Goal: Transaction & Acquisition: Purchase product/service

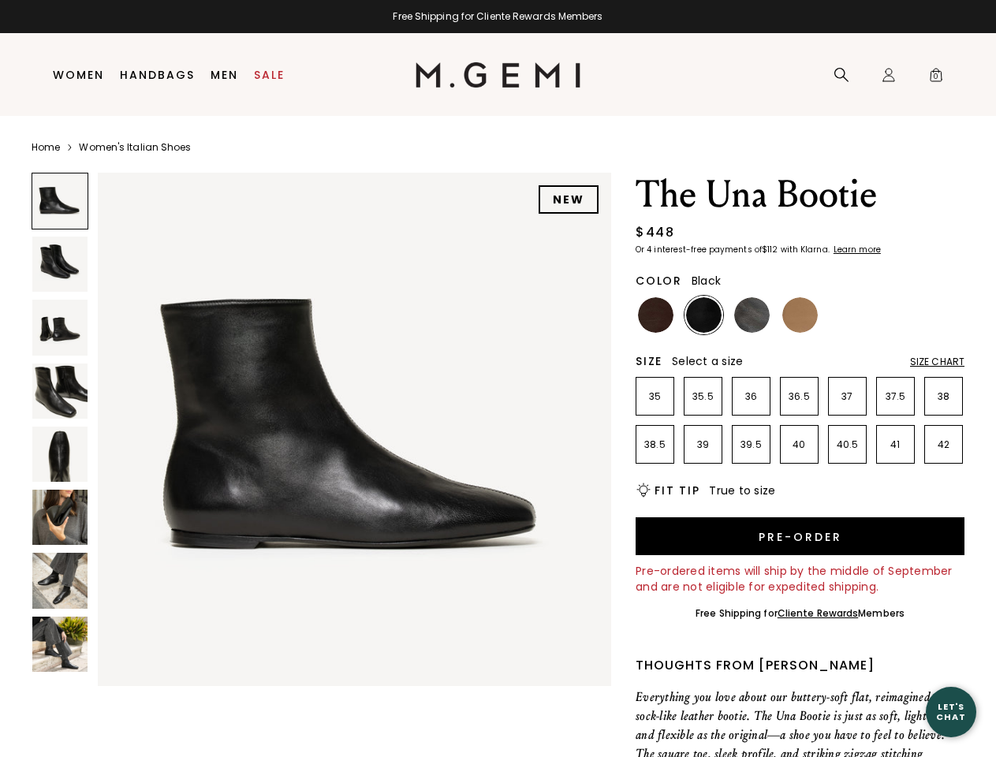
click at [498, 17] on div "Free Shipping for Cliente Rewards Members" at bounding box center [498, 16] width 996 height 13
click at [842, 75] on icon at bounding box center [842, 75] width 16 height 16
click at [889, 75] on div "Icons/20x20/profile@2x Sign In Orders Rewards Refer a Friend Address Book Call …" at bounding box center [889, 75] width 32 height 83
click at [936, 75] on span "0" at bounding box center [936, 78] width 16 height 16
click at [0, 0] on input "text" at bounding box center [0, 0] width 0 height 0
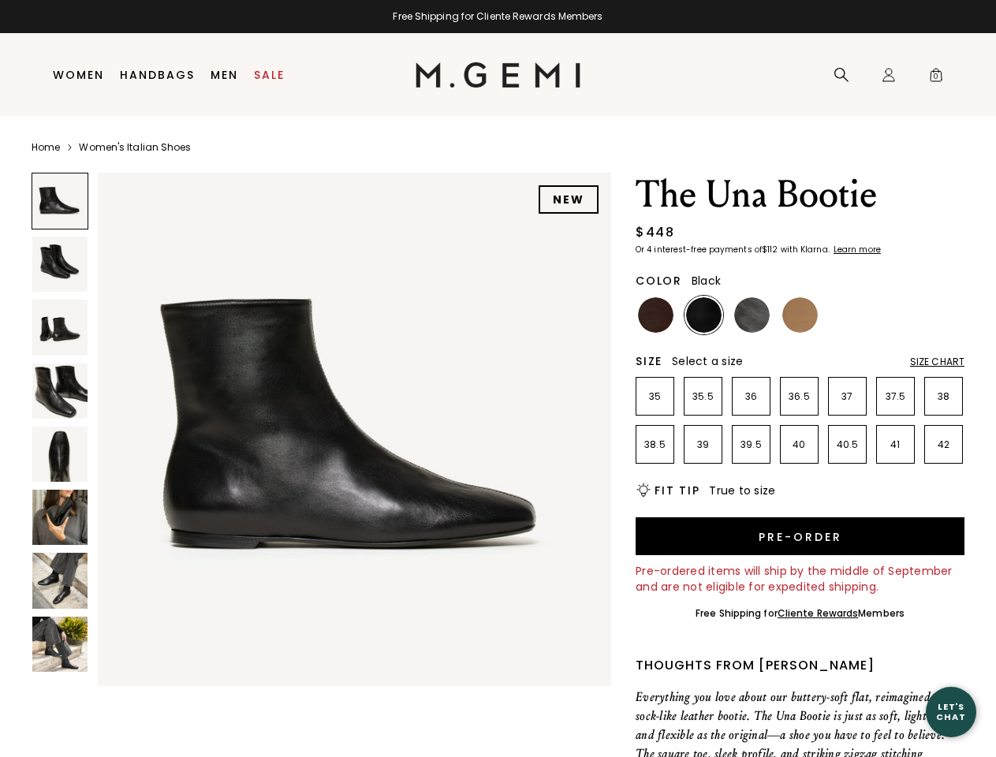
click at [321, 426] on img at bounding box center [355, 430] width 514 height 514
click at [0, 0] on div "Search" at bounding box center [0, 0] width 0 height 0
click at [60, 264] on img at bounding box center [59, 264] width 55 height 55
click at [60, 327] on img at bounding box center [59, 327] width 55 height 55
click at [60, 391] on img at bounding box center [59, 391] width 55 height 55
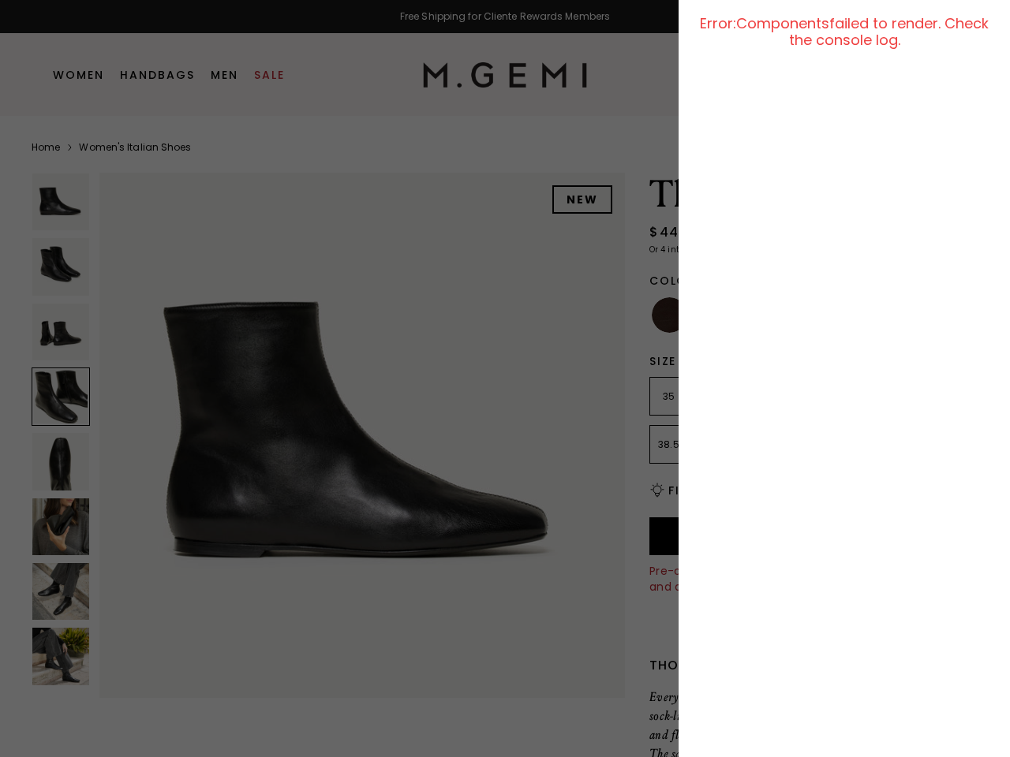
scroll to position [1547, 0]
